Goal: Task Accomplishment & Management: Use online tool/utility

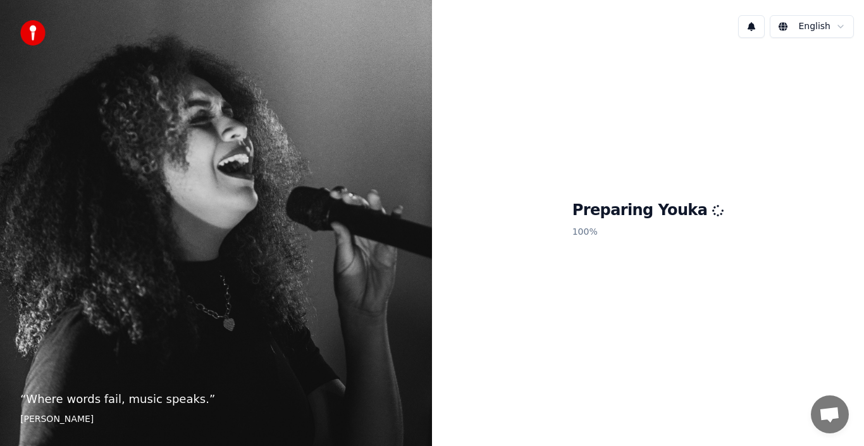
click at [845, 28] on html "“ Where words fail, music speaks. ” Hans Christian Andersen English Preparing Y…" at bounding box center [432, 223] width 864 height 446
click at [646, 9] on html "“ Where words fail, music speaks. ” Hans Christian Andersen English Preparing Y…" at bounding box center [432, 223] width 864 height 446
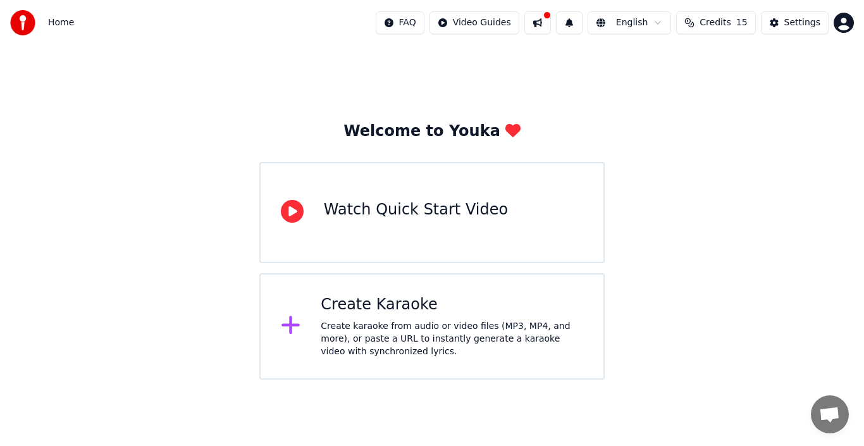
click at [416, 315] on div "Create Karaoke Create karaoke from audio or video files (MP3, MP4, and more), o…" at bounding box center [452, 326] width 263 height 63
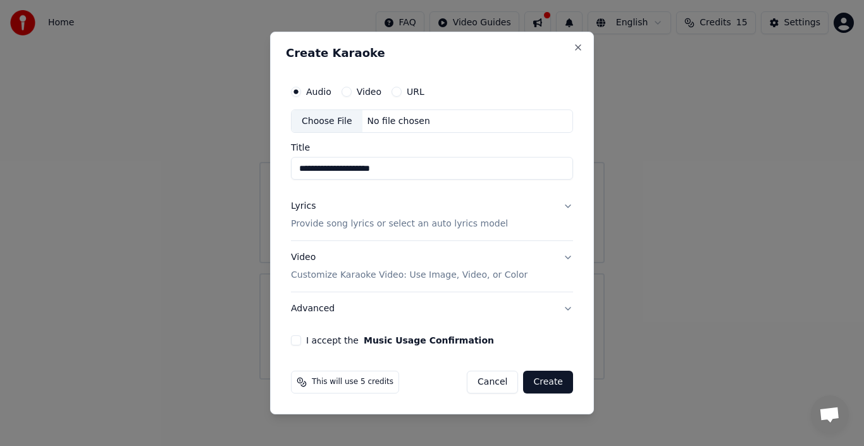
type input "**********"
click at [355, 90] on div "Video" at bounding box center [362, 92] width 40 height 10
click at [342, 90] on button "Video" at bounding box center [347, 92] width 10 height 10
click at [334, 121] on div "Choose File" at bounding box center [327, 121] width 71 height 23
click at [366, 168] on input "Title" at bounding box center [432, 169] width 282 height 23
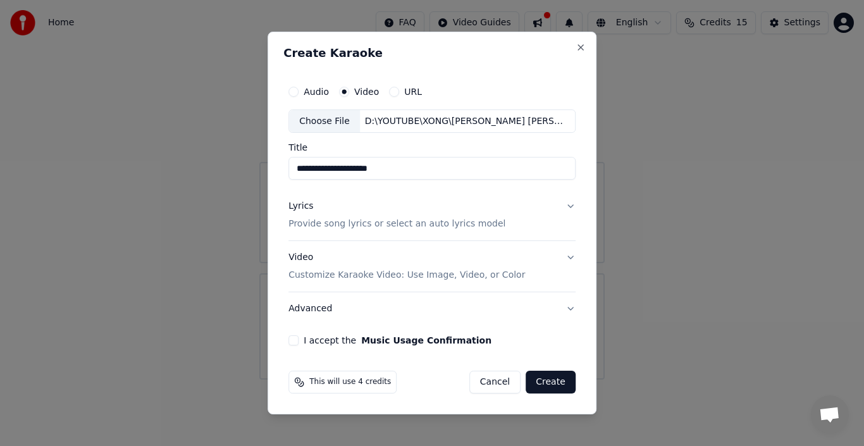
type input "**********"
click at [568, 204] on button "Lyrics Provide song lyrics or select an auto lyrics model" at bounding box center [432, 215] width 287 height 51
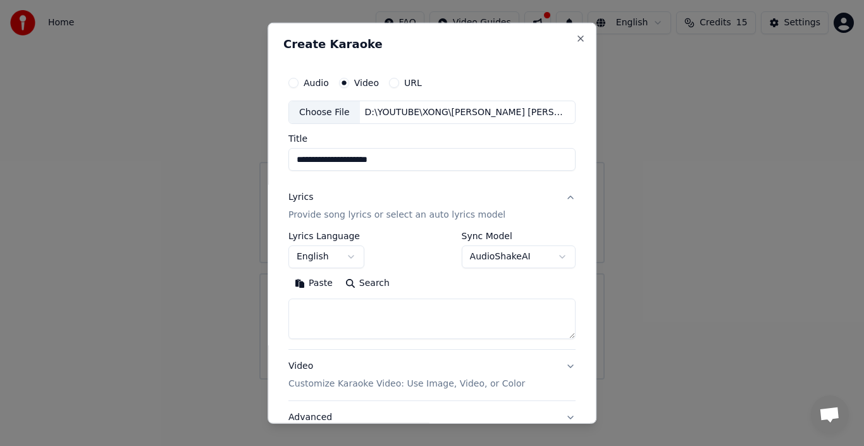
click at [339, 259] on button "English" at bounding box center [327, 257] width 76 height 23
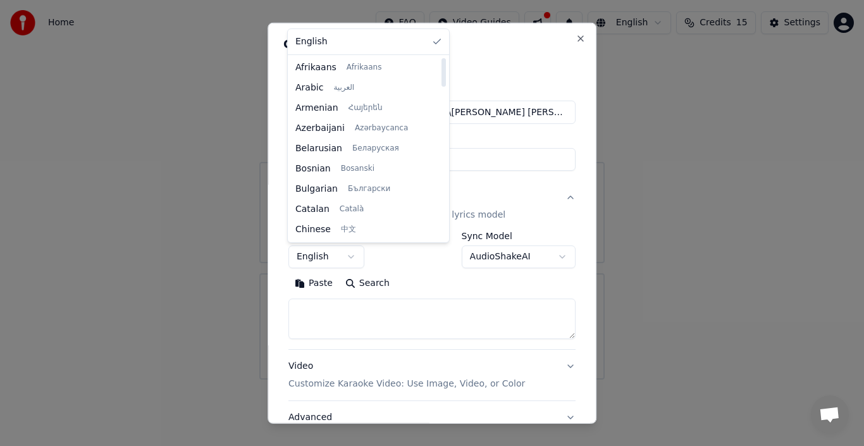
scroll to position [971, 0]
select select "**"
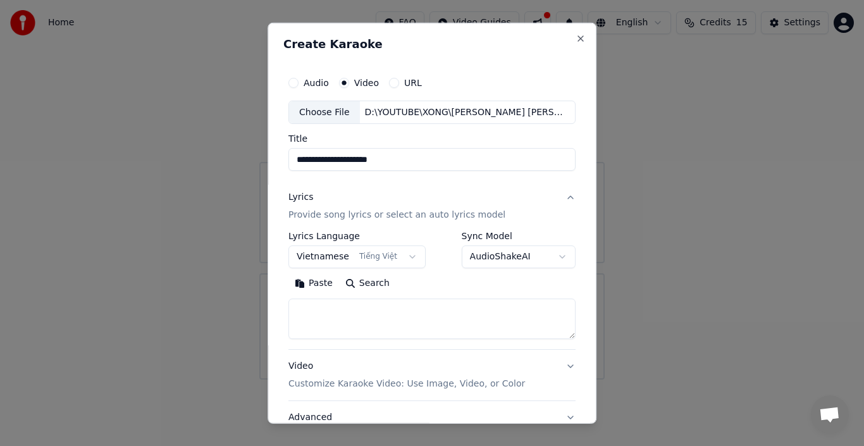
click at [322, 318] on textarea at bounding box center [432, 319] width 287 height 40
paste textarea "**********"
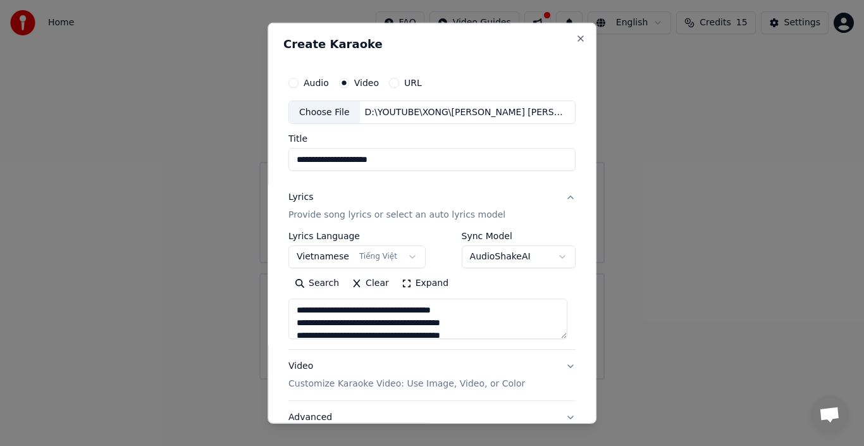
scroll to position [547, 0]
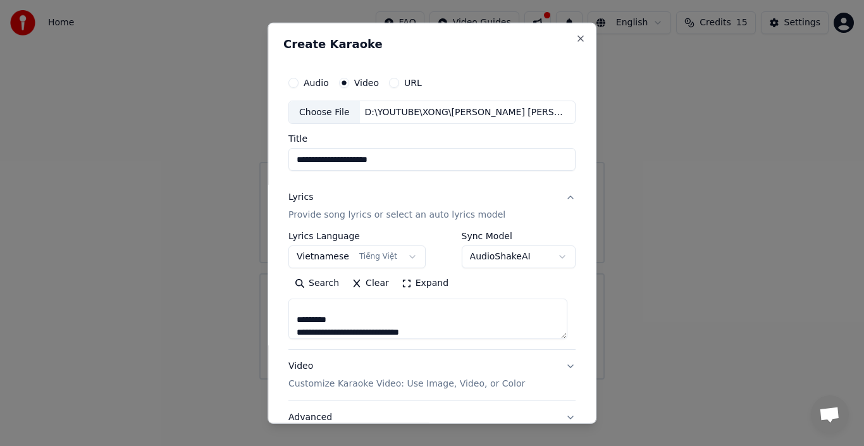
type textarea "**********"
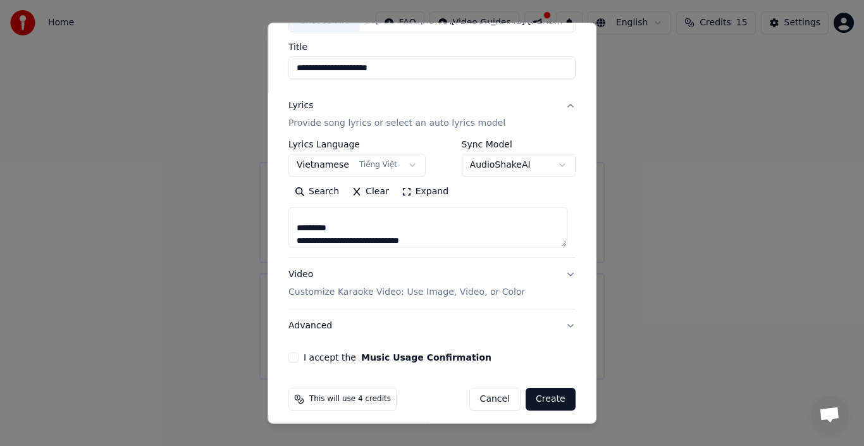
scroll to position [99, 0]
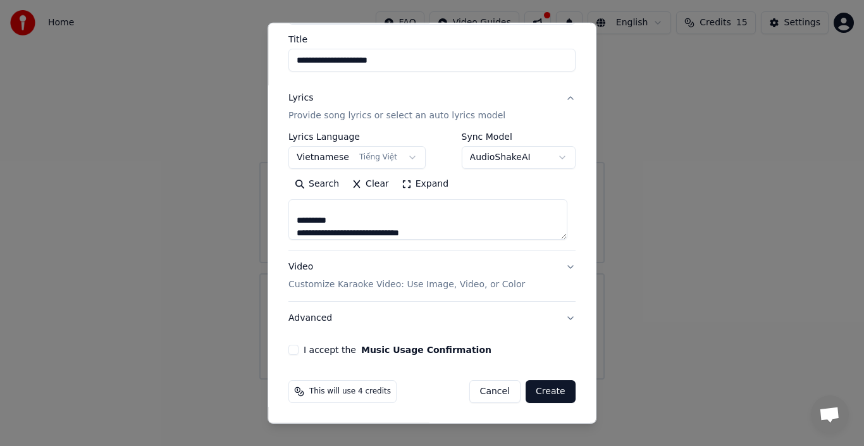
click at [561, 268] on button "Video Customize Karaoke Video: Use Image, Video, or Color" at bounding box center [432, 276] width 287 height 51
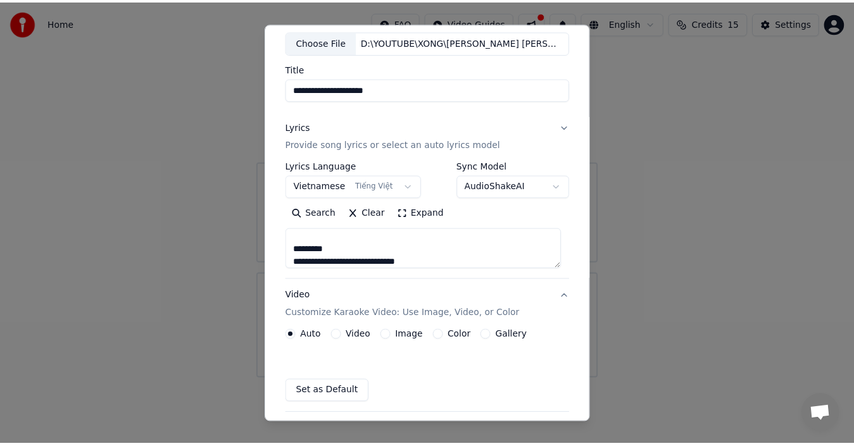
scroll to position [65, 0]
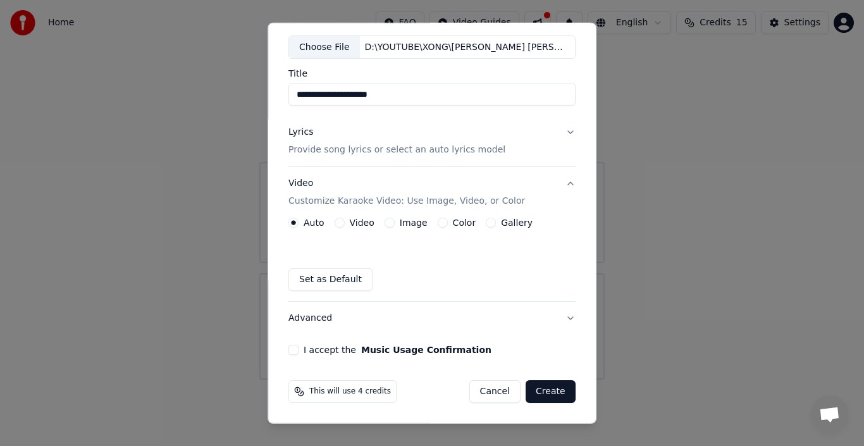
click at [293, 351] on button "I accept the Music Usage Confirmation" at bounding box center [294, 350] width 10 height 10
click at [542, 394] on button "Create" at bounding box center [551, 391] width 50 height 23
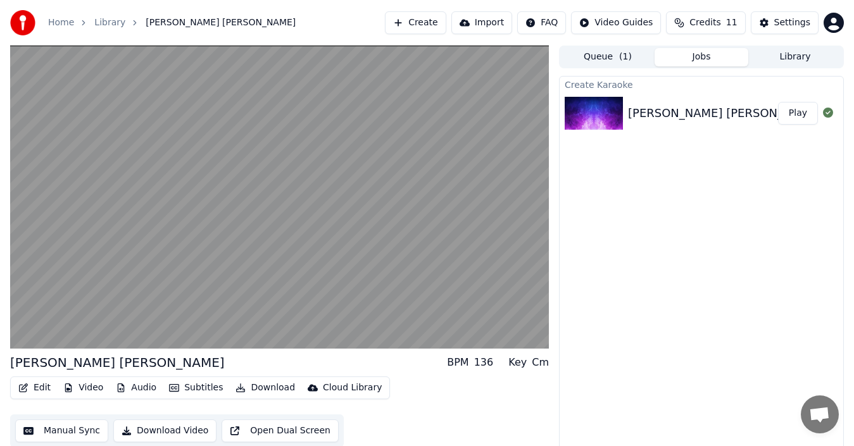
drag, startPoint x: 670, startPoint y: 336, endPoint x: 614, endPoint y: 250, distance: 102.8
click at [614, 250] on div "Create Karaoke Như Chưa Từng Bên Nhau Play" at bounding box center [701, 265] width 285 height 379
drag, startPoint x: 163, startPoint y: 429, endPoint x: 195, endPoint y: 406, distance: 39.9
click at [195, 406] on div "Edit Video Audio Subtitles Download Cloud Library Manual Sync Download Video Op…" at bounding box center [279, 411] width 538 height 71
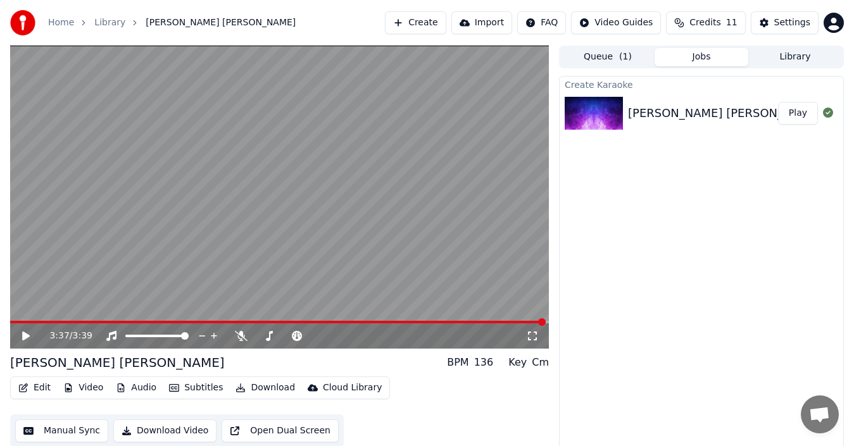
click at [22, 335] on icon at bounding box center [34, 336] width 29 height 10
click at [528, 335] on icon at bounding box center [532, 336] width 13 height 10
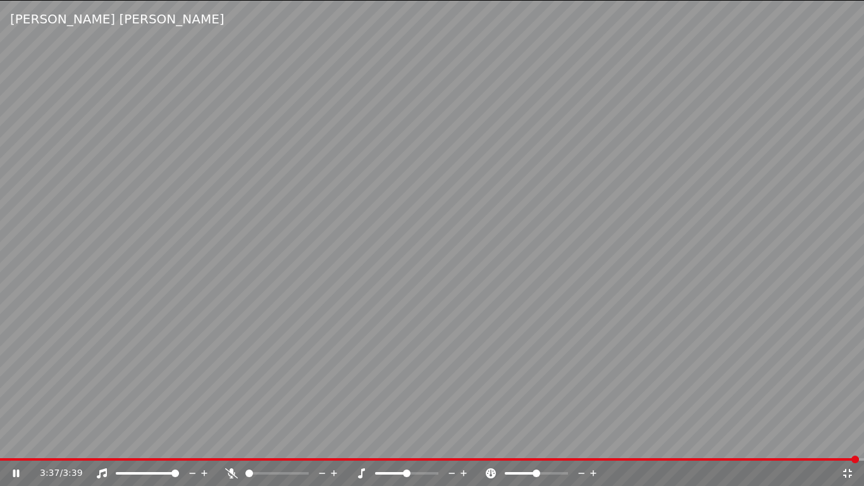
click at [843, 445] on icon at bounding box center [848, 473] width 13 height 10
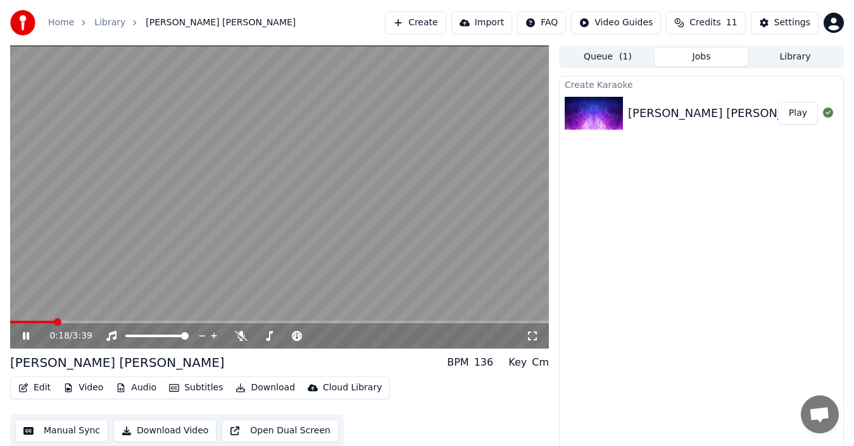
click at [54, 321] on span at bounding box center [32, 322] width 44 height 3
click at [32, 319] on video at bounding box center [279, 197] width 538 height 303
click at [32, 319] on span at bounding box center [36, 322] width 8 height 8
click at [28, 335] on icon at bounding box center [26, 336] width 8 height 9
click at [379, 273] on video at bounding box center [279, 197] width 538 height 303
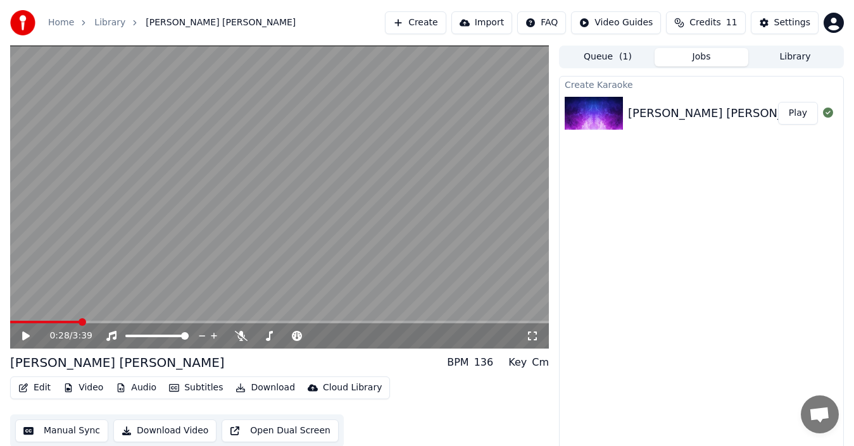
click at [379, 273] on video at bounding box center [279, 197] width 538 height 303
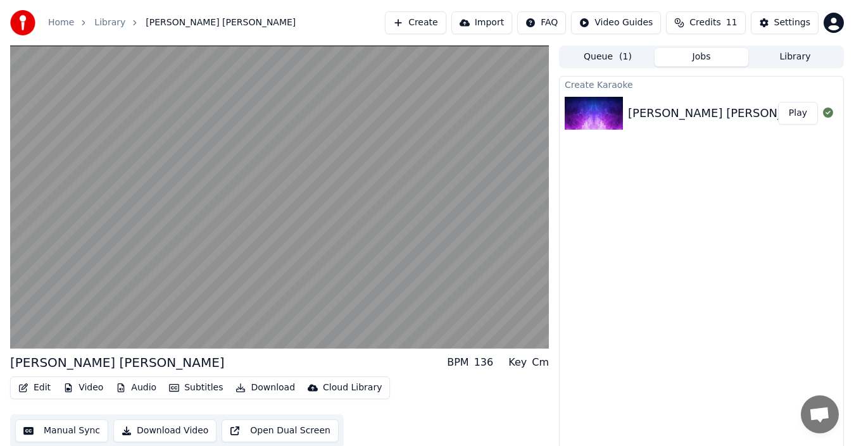
click at [163, 430] on button "Download Video" at bounding box center [164, 431] width 103 height 23
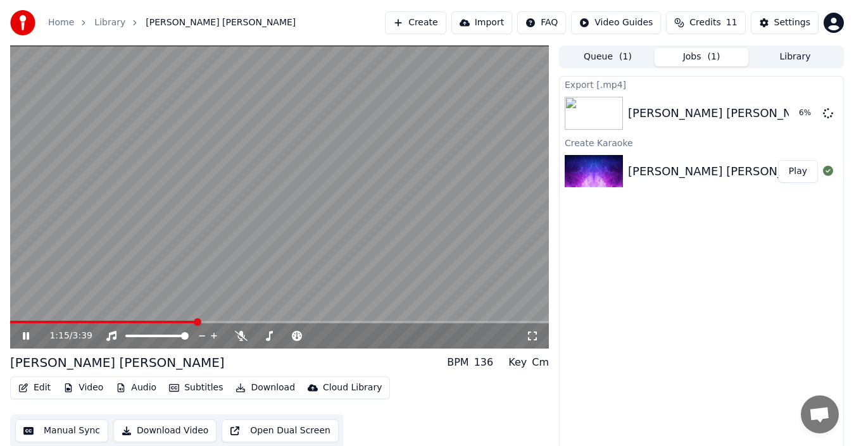
click at [27, 338] on icon at bounding box center [26, 336] width 6 height 8
click at [802, 110] on button "Show" at bounding box center [795, 113] width 46 height 23
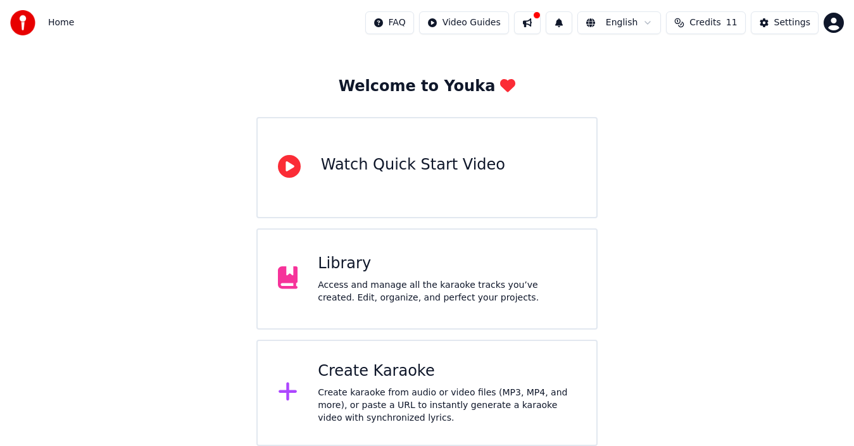
click at [407, 268] on div "Library" at bounding box center [447, 264] width 258 height 20
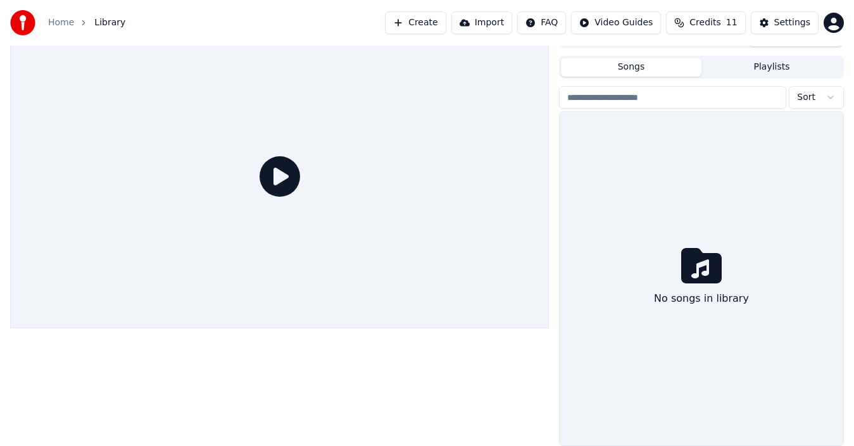
scroll to position [20, 0]
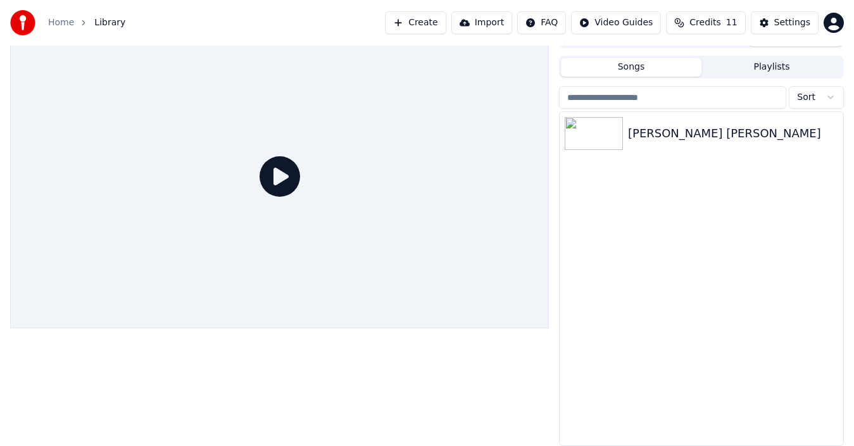
click at [428, 217] on div at bounding box center [279, 176] width 538 height 303
click at [690, 142] on div "Như Chưa Từng Bên Nhau" at bounding box center [726, 134] width 197 height 18
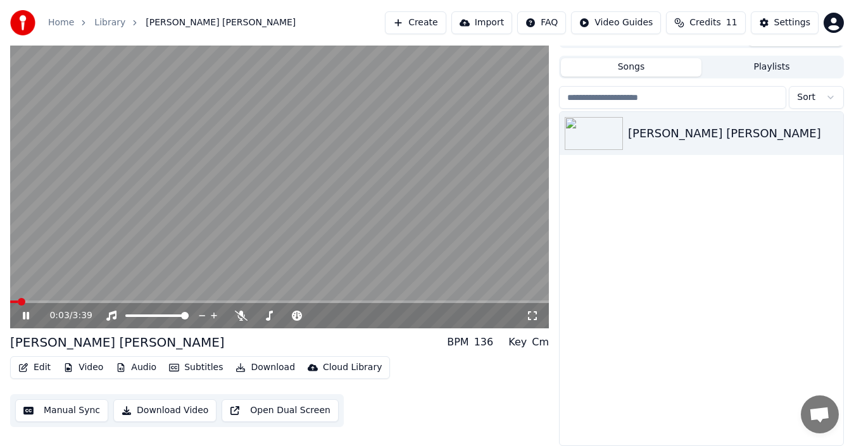
click at [27, 313] on icon at bounding box center [34, 316] width 29 height 10
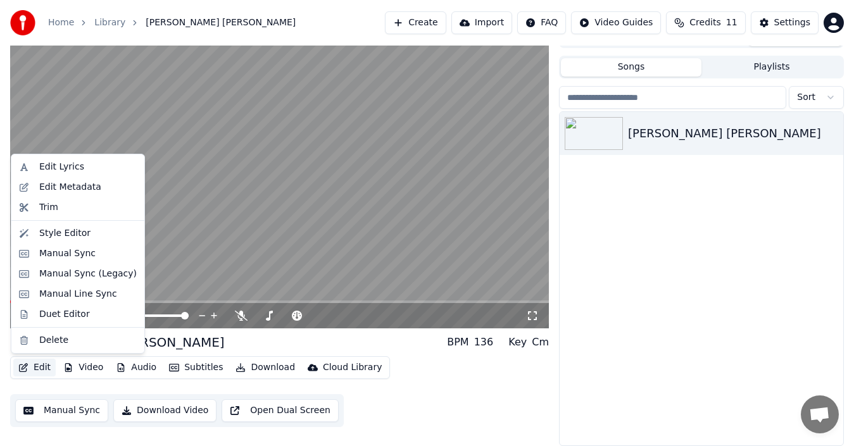
click at [32, 368] on button "Edit" at bounding box center [34, 368] width 42 height 18
click at [66, 236] on div "Style Editor" at bounding box center [64, 233] width 51 height 13
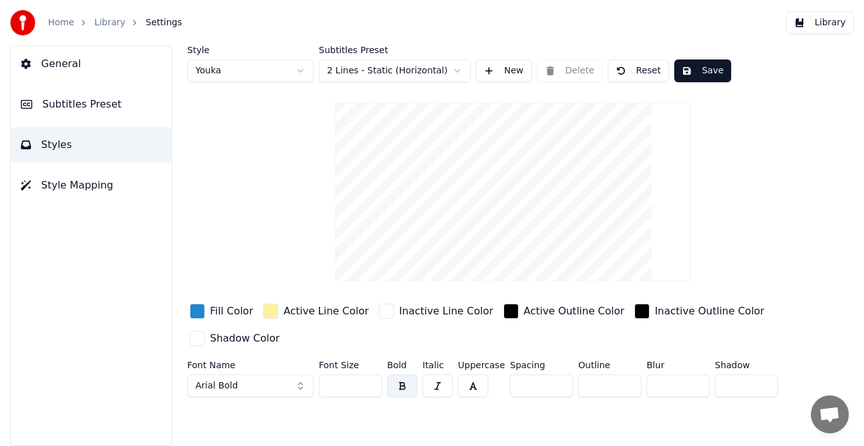
click at [77, 70] on button "General" at bounding box center [91, 63] width 161 height 35
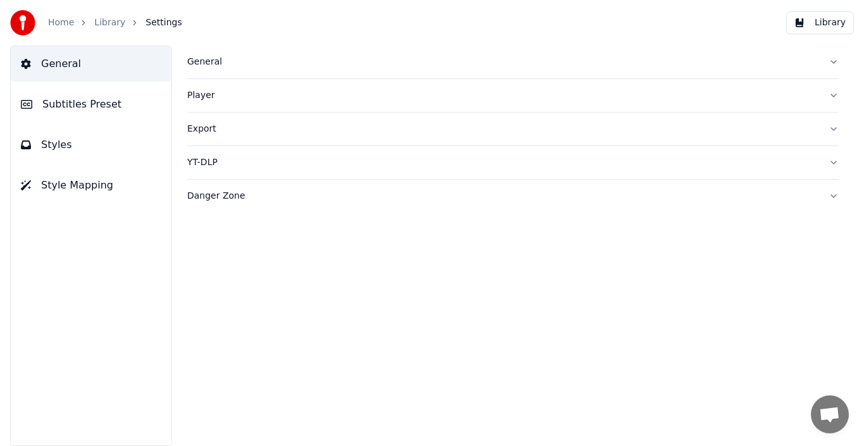
click at [834, 61] on button "General" at bounding box center [513, 62] width 652 height 33
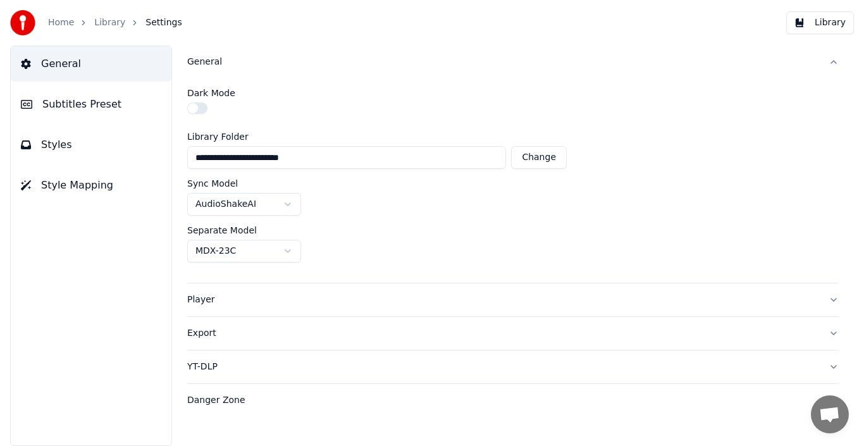
click at [834, 61] on button "General" at bounding box center [513, 62] width 652 height 33
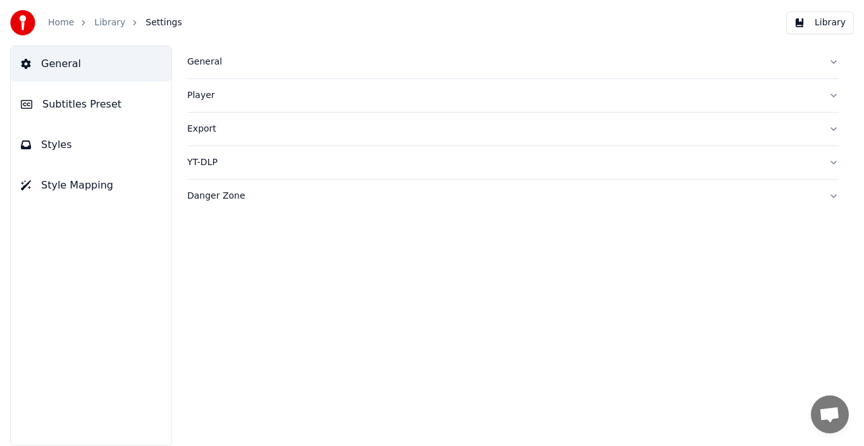
click at [73, 115] on button "Subtitles Preset" at bounding box center [91, 104] width 161 height 35
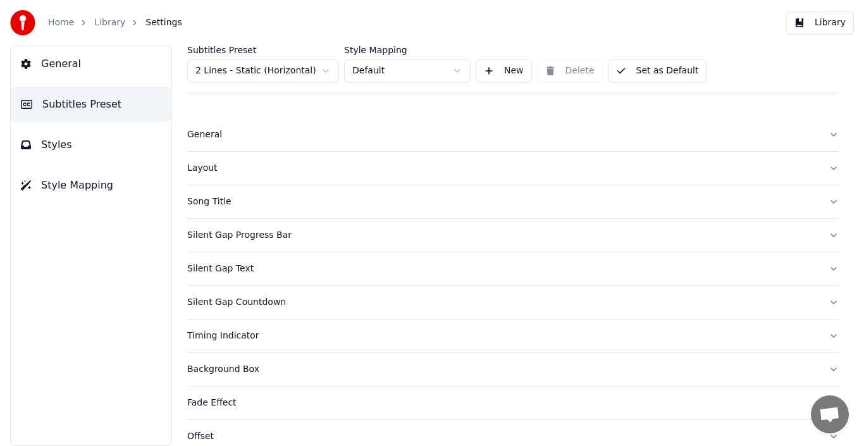
click at [72, 143] on button "Styles" at bounding box center [91, 144] width 161 height 35
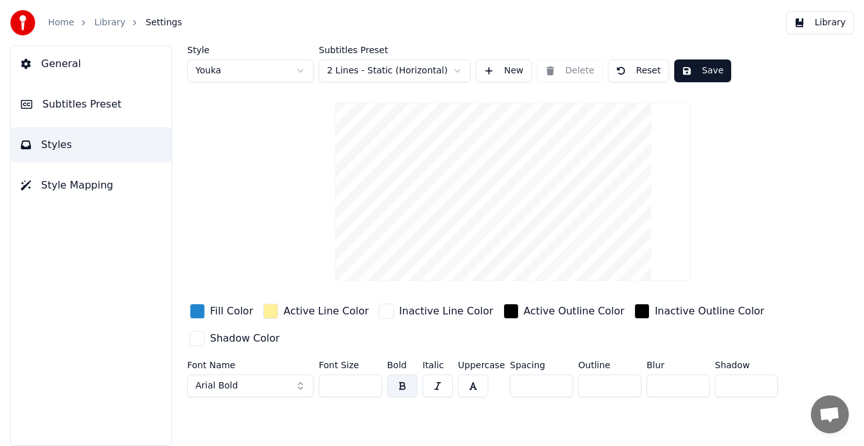
click at [76, 180] on span "Style Mapping" at bounding box center [77, 185] width 72 height 15
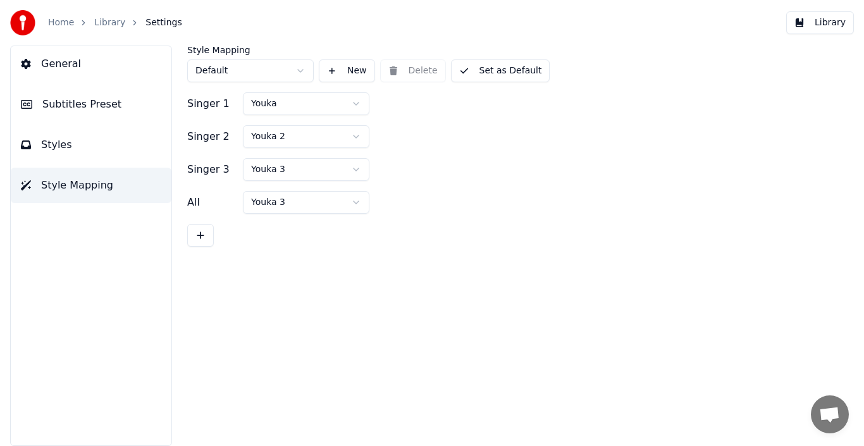
click at [110, 28] on link "Library" at bounding box center [109, 22] width 31 height 13
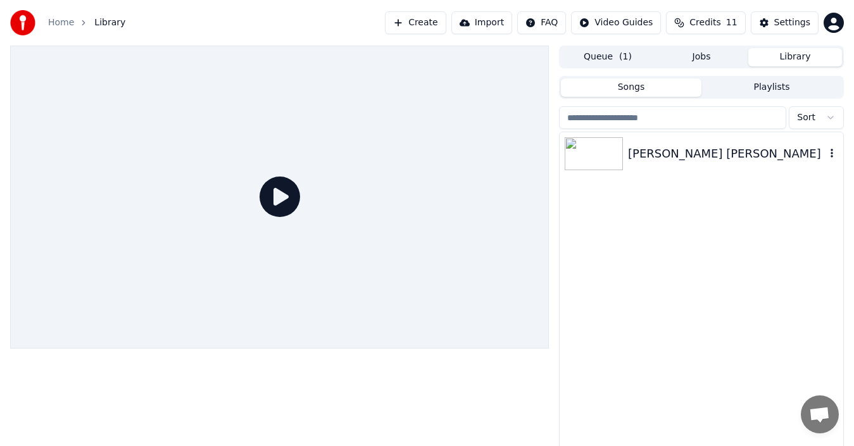
click at [721, 152] on div "Như Chưa Từng Bên Nhau" at bounding box center [726, 154] width 197 height 18
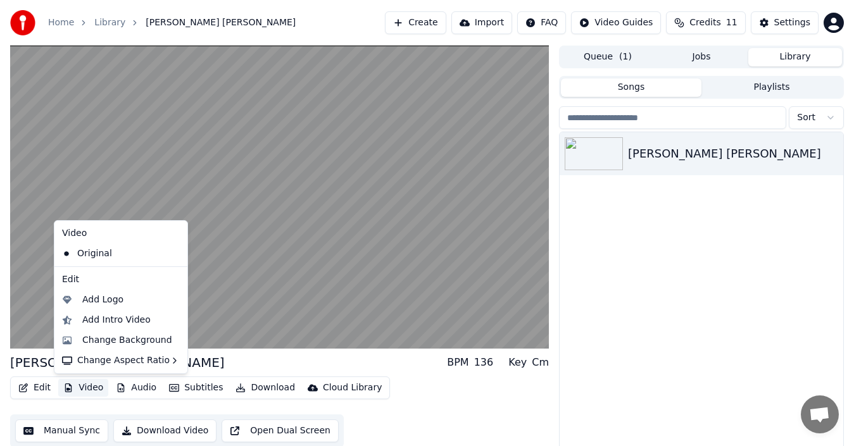
click at [73, 384] on button "Video" at bounding box center [83, 388] width 50 height 18
click at [102, 335] on div "Change Background" at bounding box center [127, 340] width 90 height 13
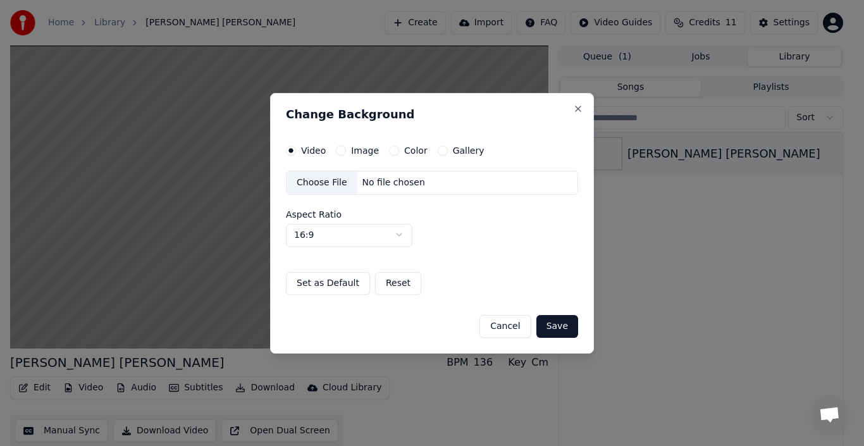
click at [340, 151] on button "Image" at bounding box center [341, 151] width 10 height 10
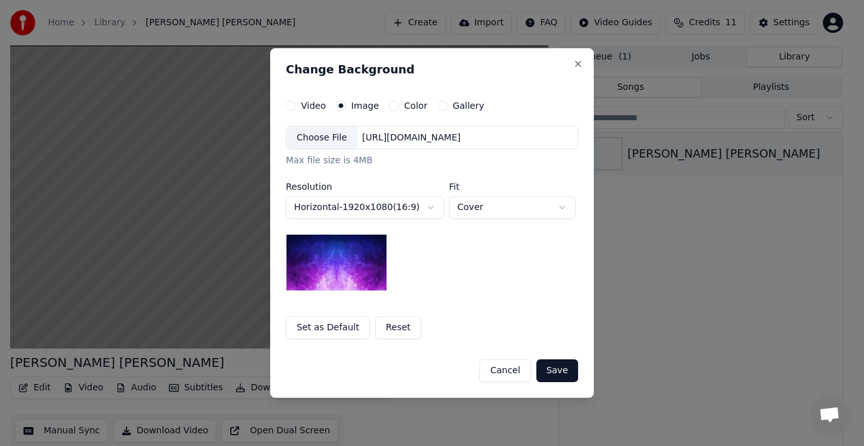
click at [404, 107] on label "Color" at bounding box center [415, 105] width 23 height 9
click at [399, 107] on button "Color" at bounding box center [394, 106] width 10 height 10
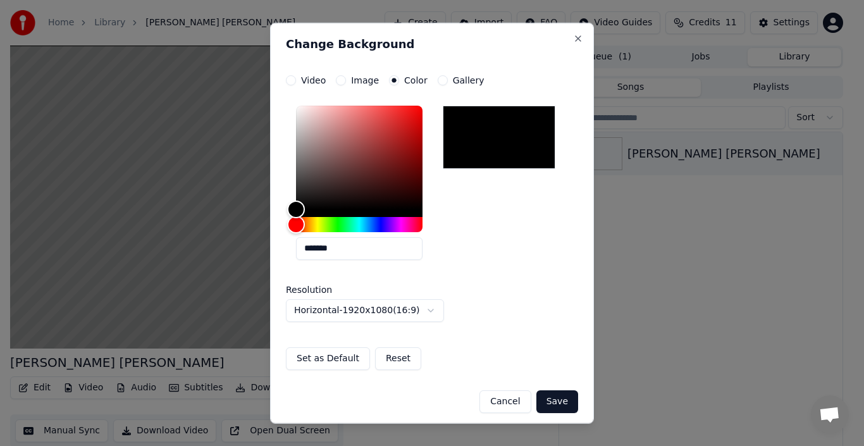
click at [486, 142] on div at bounding box center [499, 136] width 113 height 63
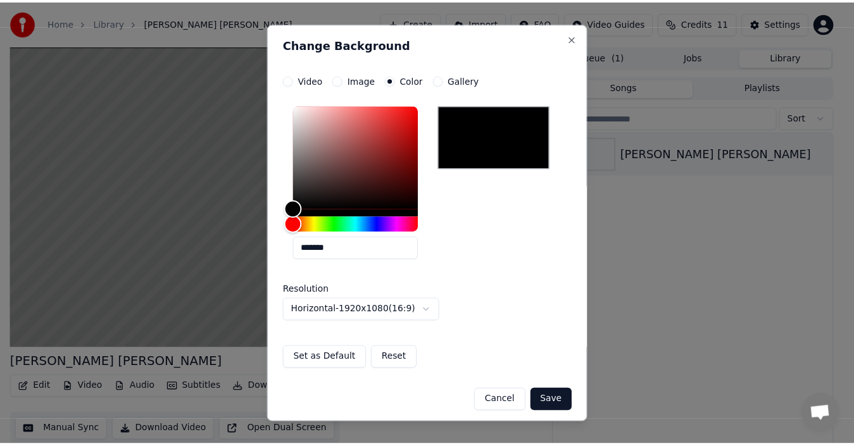
scroll to position [4, 0]
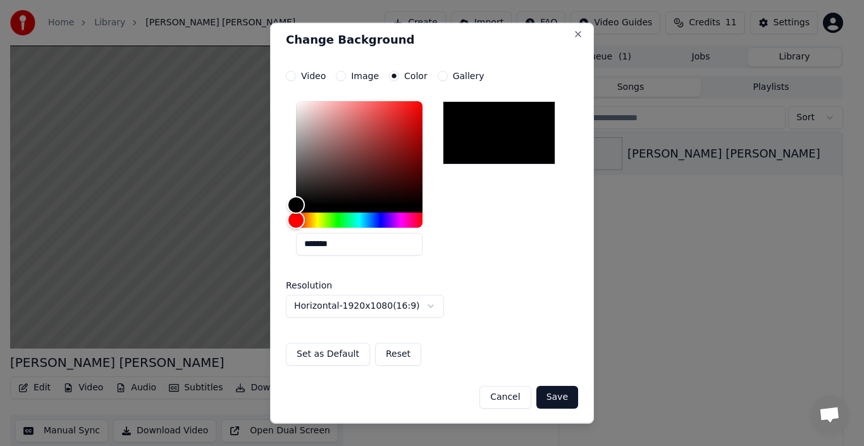
click at [438, 77] on button "Gallery" at bounding box center [443, 75] width 10 height 10
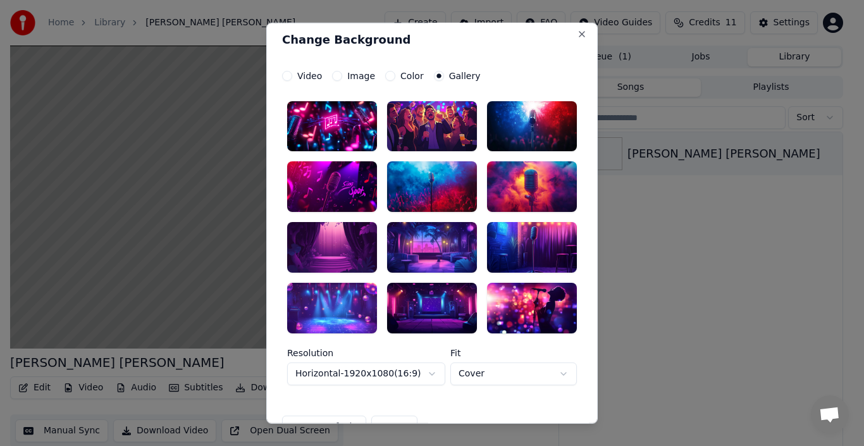
click at [401, 77] on label "Color" at bounding box center [412, 75] width 23 height 9
click at [395, 77] on button "Color" at bounding box center [390, 75] width 10 height 10
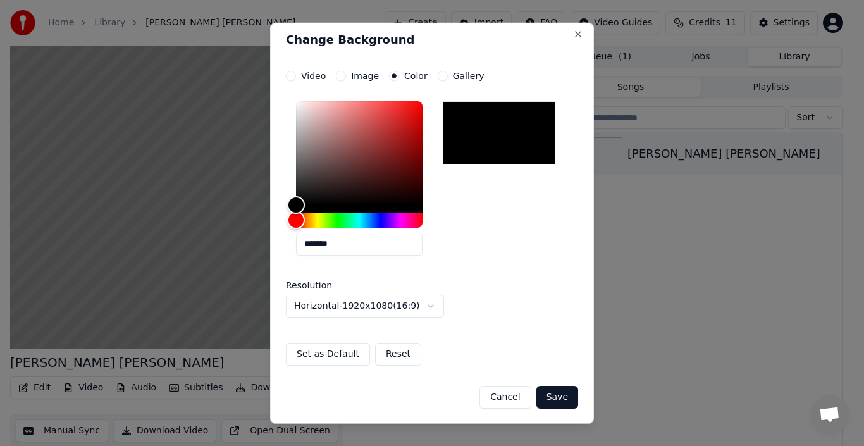
click at [556, 397] on button "Save" at bounding box center [558, 396] width 42 height 23
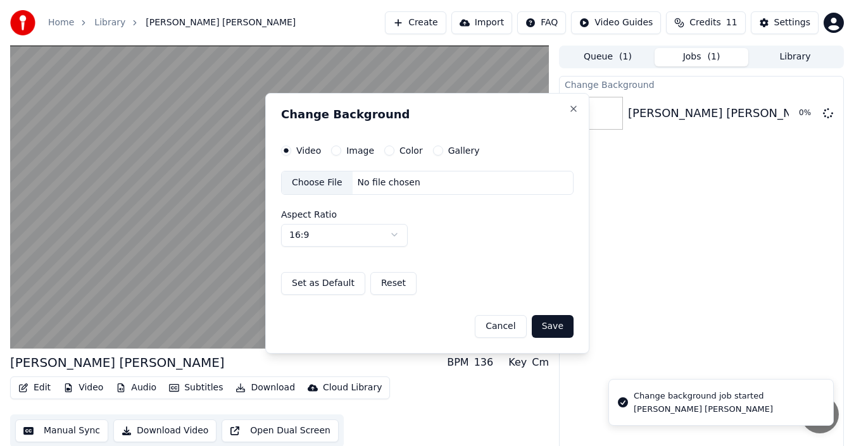
scroll to position [0, 0]
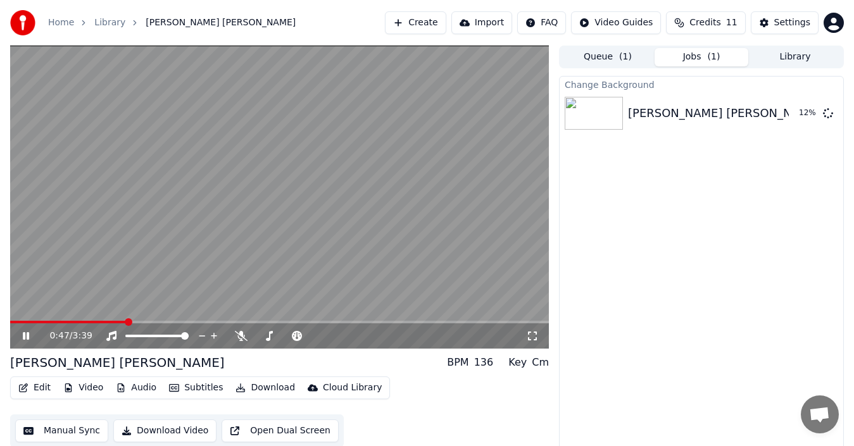
click at [25, 335] on icon at bounding box center [26, 336] width 6 height 8
click at [532, 333] on icon at bounding box center [532, 336] width 13 height 10
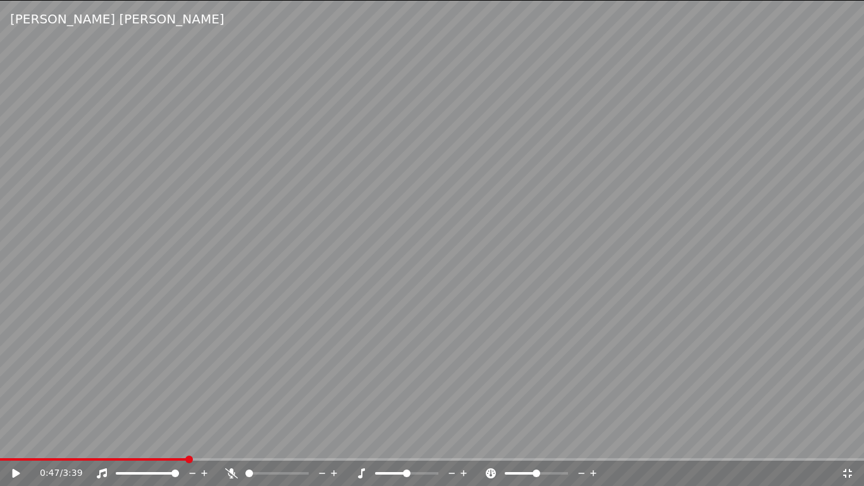
click at [11, 445] on icon at bounding box center [25, 473] width 30 height 10
click at [20, 429] on video at bounding box center [432, 243] width 864 height 486
click at [27, 395] on video at bounding box center [432, 243] width 864 height 486
click at [22, 262] on video at bounding box center [432, 243] width 864 height 486
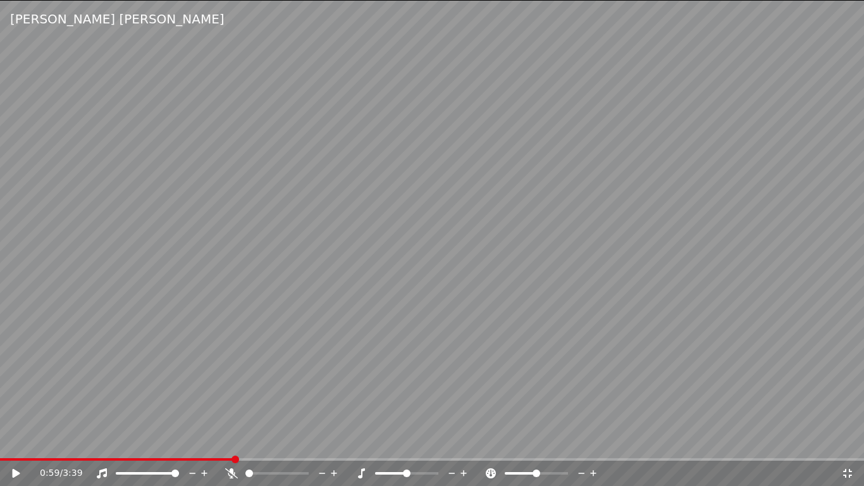
click at [852, 445] on icon at bounding box center [848, 473] width 13 height 10
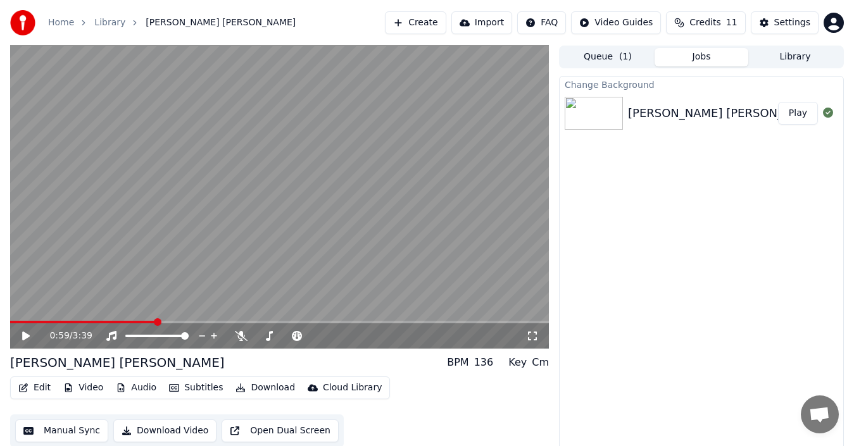
click at [792, 115] on button "Play" at bounding box center [798, 113] width 40 height 23
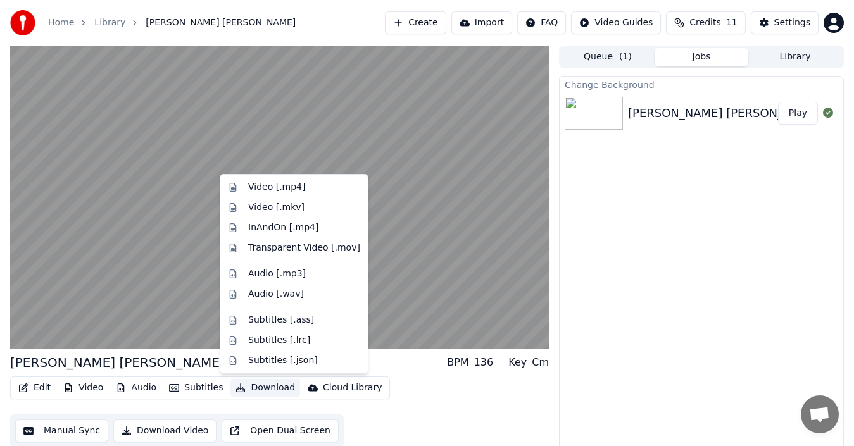
click at [242, 387] on button "Download" at bounding box center [265, 388] width 70 height 18
click at [285, 187] on div "Video [.mp4]" at bounding box center [276, 187] width 57 height 13
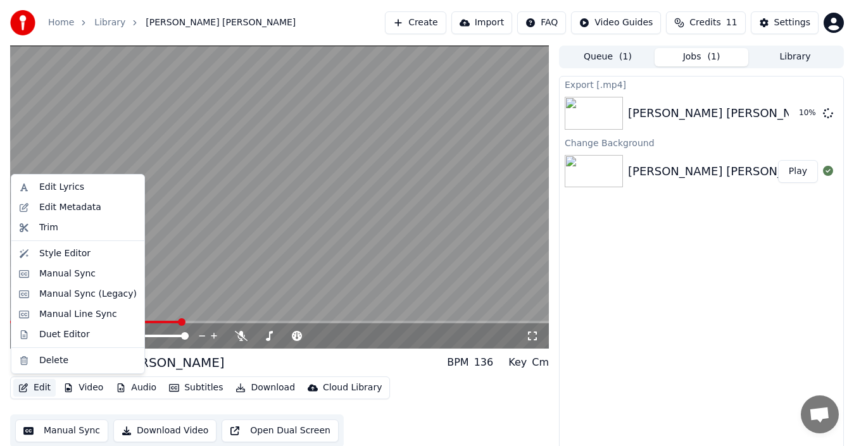
click at [40, 384] on button "Edit" at bounding box center [34, 388] width 42 height 18
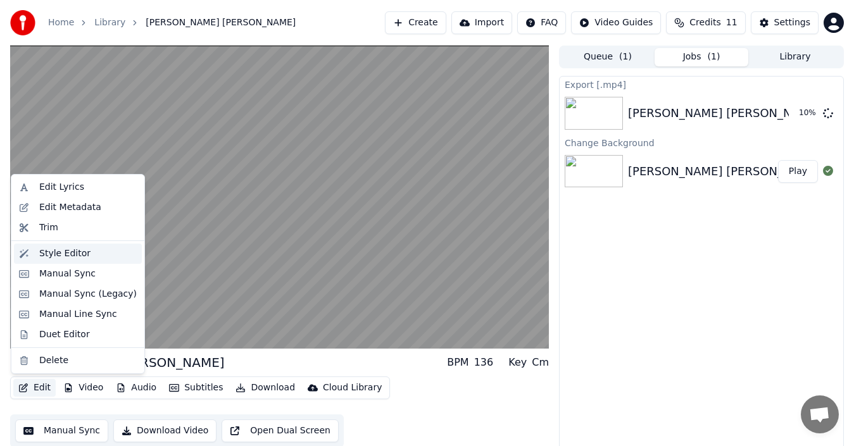
click at [86, 251] on div "Style Editor" at bounding box center [87, 253] width 97 height 13
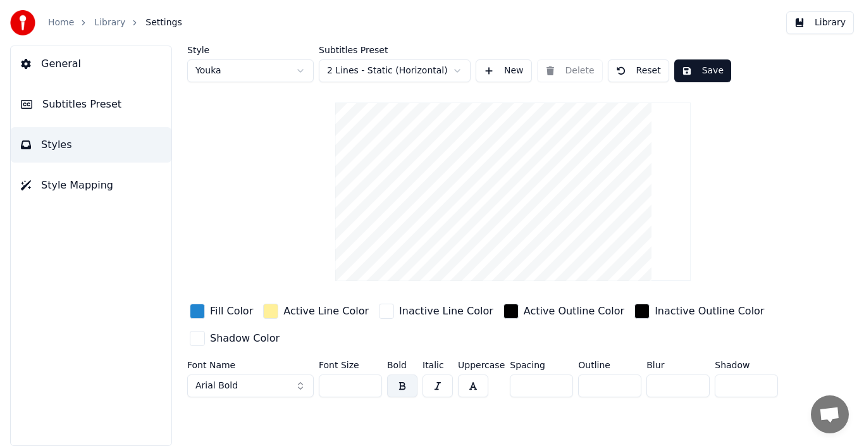
click at [341, 388] on input "**" at bounding box center [350, 386] width 63 height 23
type input "*"
type input "**"
click at [699, 67] on button "Save" at bounding box center [703, 70] width 57 height 23
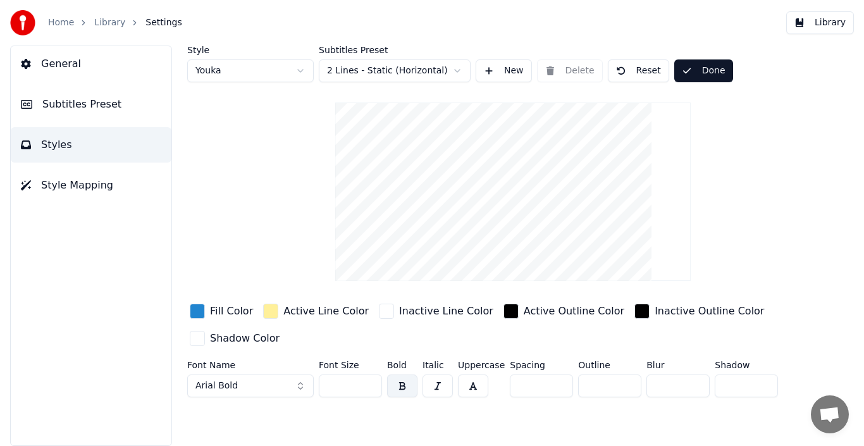
click at [712, 72] on button "Done" at bounding box center [704, 70] width 59 height 23
click at [104, 22] on link "Library" at bounding box center [109, 22] width 31 height 13
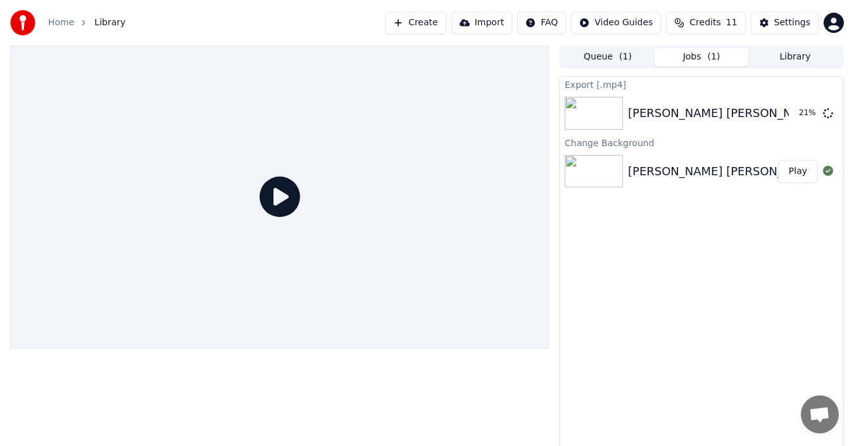
click at [268, 196] on icon at bounding box center [279, 197] width 40 height 40
click at [803, 171] on button "Play" at bounding box center [798, 171] width 40 height 23
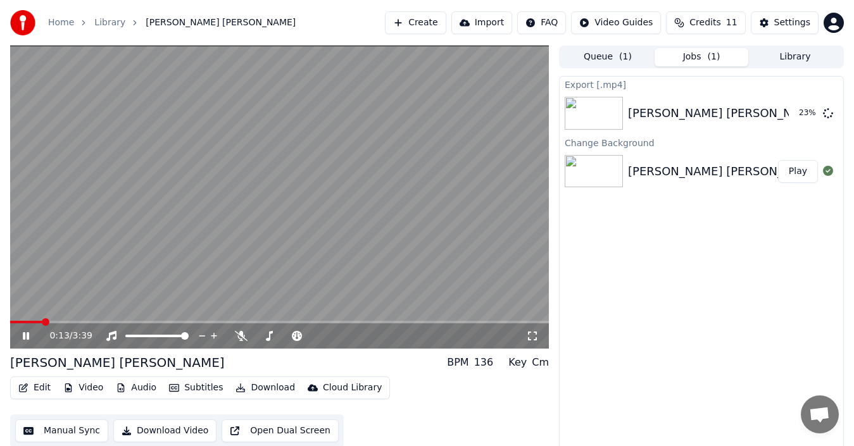
click at [42, 321] on span at bounding box center [279, 322] width 538 height 3
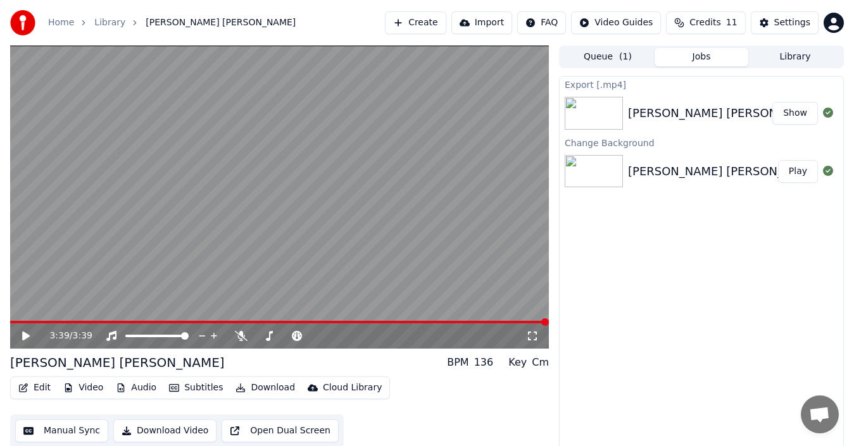
click at [151, 429] on button "Download Video" at bounding box center [164, 431] width 103 height 23
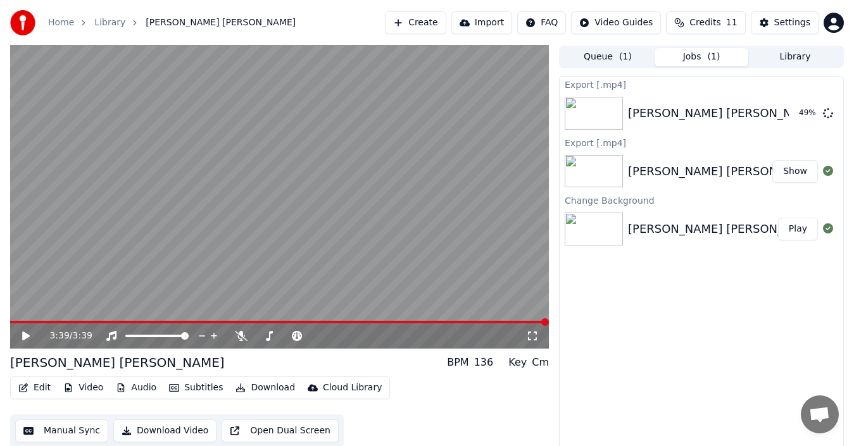
click at [795, 175] on button "Show" at bounding box center [795, 171] width 46 height 23
click at [793, 115] on button "Show" at bounding box center [795, 113] width 46 height 23
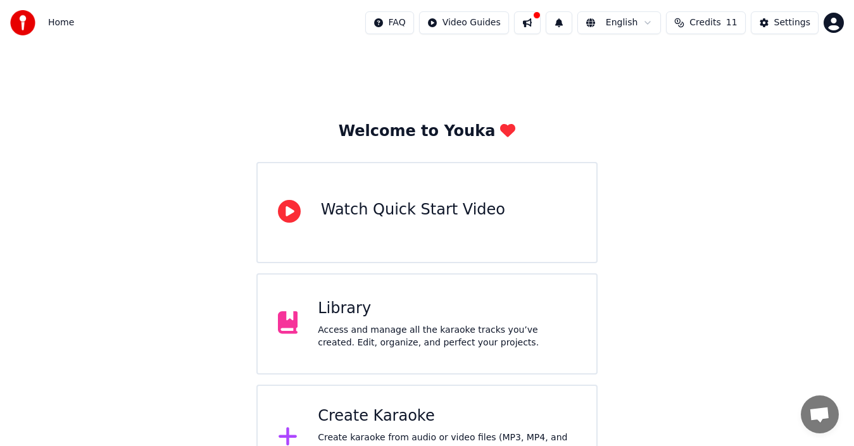
click at [429, 207] on div "Watch Quick Start Video" at bounding box center [413, 210] width 184 height 20
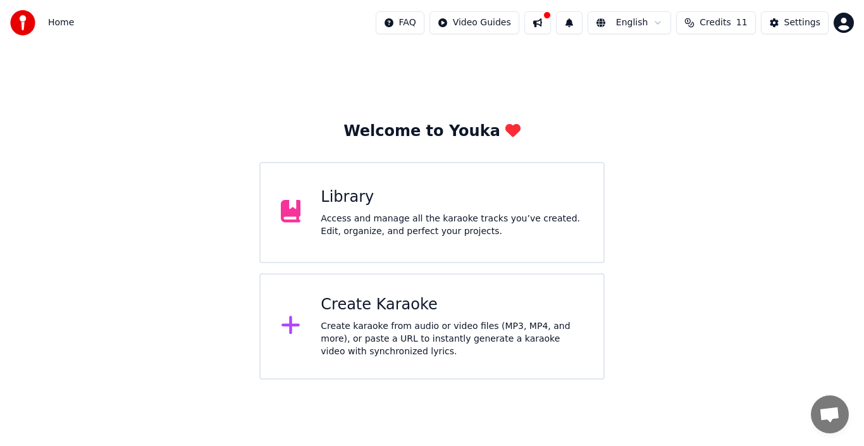
click at [699, 25] on button "Credits 11" at bounding box center [715, 22] width 79 height 23
drag, startPoint x: 742, startPoint y: 61, endPoint x: 809, endPoint y: 61, distance: 67.1
click at [809, 61] on div "Topup Remaining Expiration (days) 15 11 4 Refresh" at bounding box center [722, 87] width 200 height 81
click at [749, 84] on td "4" at bounding box center [768, 84] width 85 height 23
drag, startPoint x: 680, startPoint y: 59, endPoint x: 728, endPoint y: 59, distance: 48.7
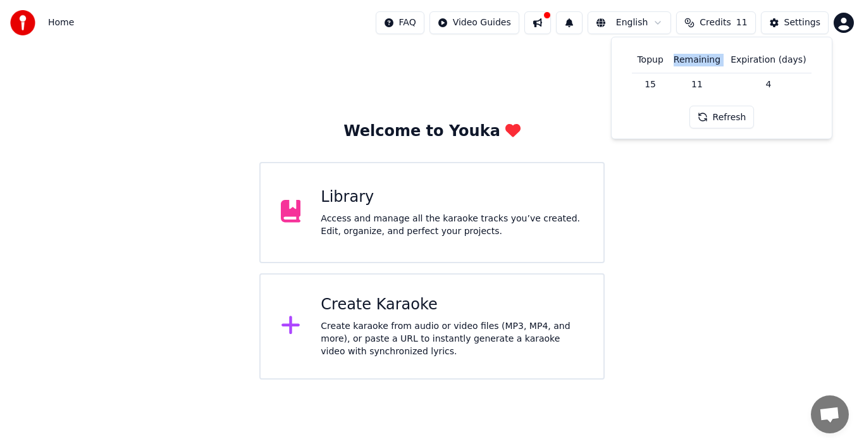
click at [728, 59] on tr "Topup Remaining Expiration (days)" at bounding box center [721, 59] width 179 height 25
click at [551, 25] on button at bounding box center [538, 22] width 27 height 23
click at [519, 64] on div "Welcome to Youka Library Access and manage all the karaoke tracks you’ve create…" at bounding box center [432, 213] width 864 height 334
click at [851, 19] on html "Home FAQ Video Guides English Credits 11 Settings Welcome to Youka Library Acce…" at bounding box center [432, 190] width 864 height 380
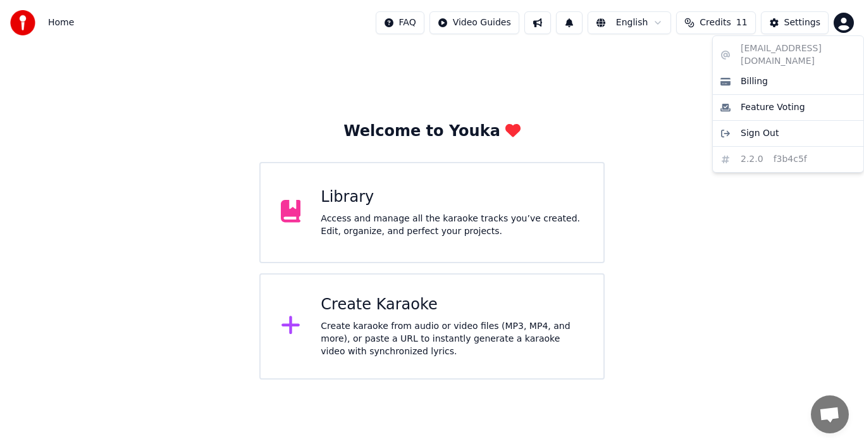
click at [678, 70] on html "Home FAQ Video Guides English Credits 11 Settings Welcome to Youka Library Acce…" at bounding box center [432, 190] width 864 height 380
